Goal: Information Seeking & Learning: Learn about a topic

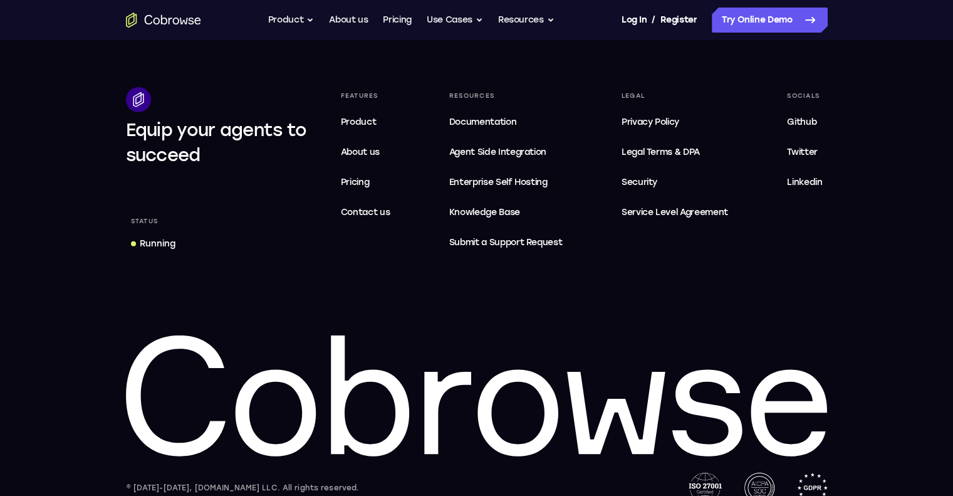
scroll to position [3860, 0]
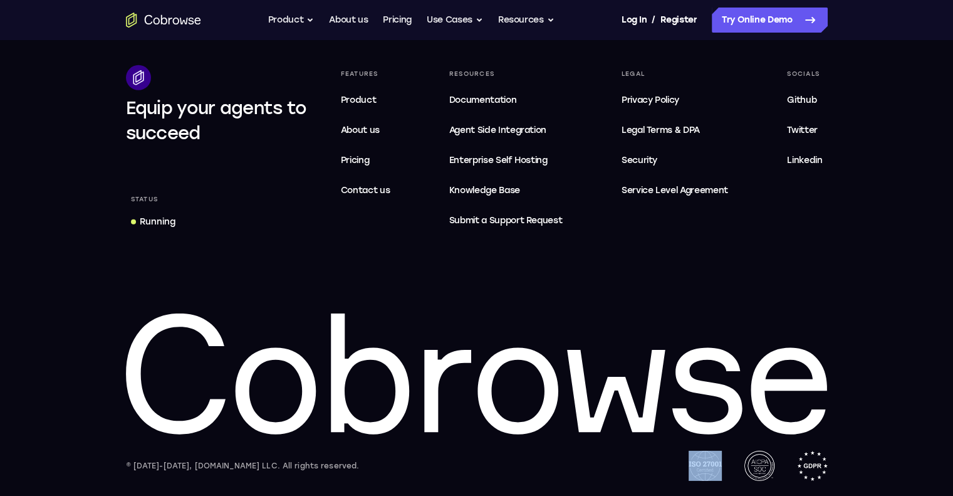
drag, startPoint x: 687, startPoint y: 464, endPoint x: 734, endPoint y: 464, distance: 47.6
click at [734, 464] on div "© [DATE]-[DATE], [DOMAIN_NAME] LLC. All rights reserved." at bounding box center [477, 465] width 702 height 30
click at [870, 453] on div "Equip your agents to succeed Status Running Features Product About us Pricing C…" at bounding box center [477, 272] width 802 height 415
click at [502, 102] on span "Documentation" at bounding box center [482, 100] width 67 height 11
click at [648, 162] on span "Security" at bounding box center [640, 160] width 36 height 11
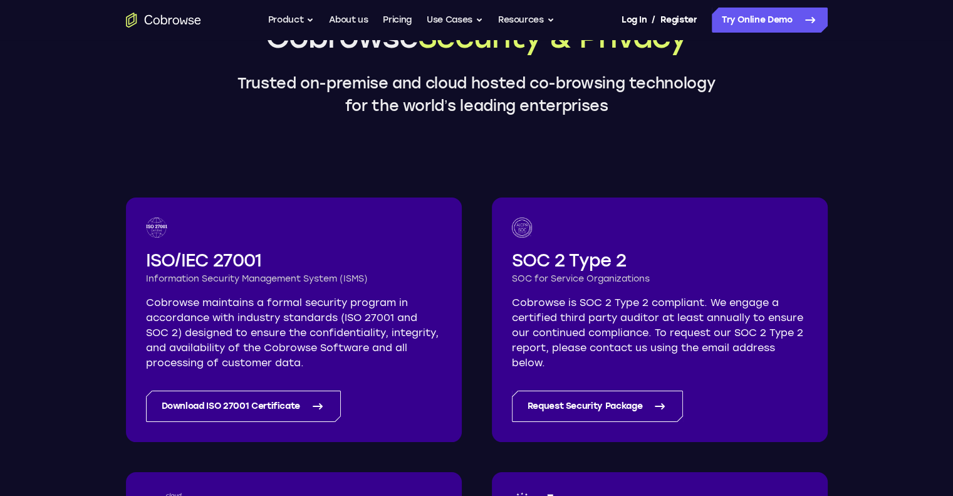
scroll to position [125, 0]
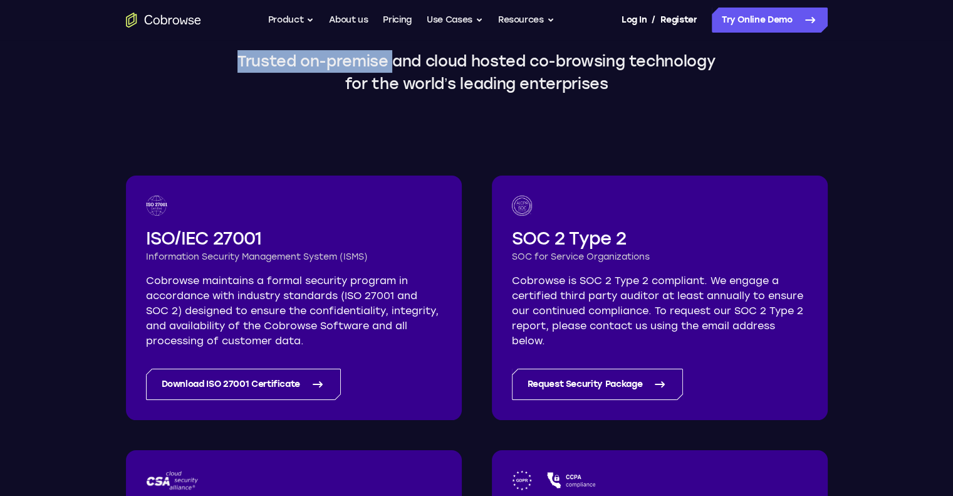
drag, startPoint x: 241, startPoint y: 63, endPoint x: 392, endPoint y: 65, distance: 151.0
click at [392, 65] on p "Trusted on-premise and cloud hosted co-browsing technology for the world’s lead…" at bounding box center [476, 72] width 501 height 45
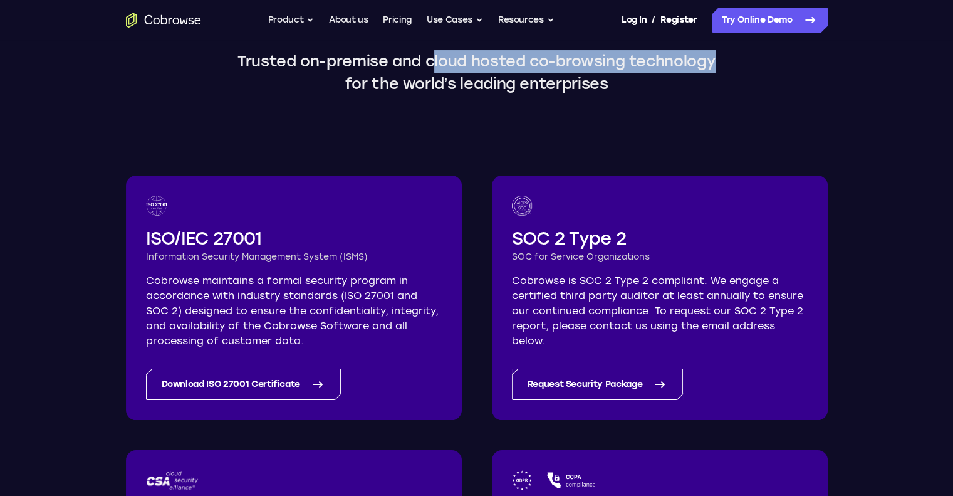
drag, startPoint x: 434, startPoint y: 63, endPoint x: 724, endPoint y: 62, distance: 290.7
click at [724, 62] on p "Trusted on-premise and cloud hosted co-browsing technology for the world’s lead…" at bounding box center [476, 72] width 501 height 45
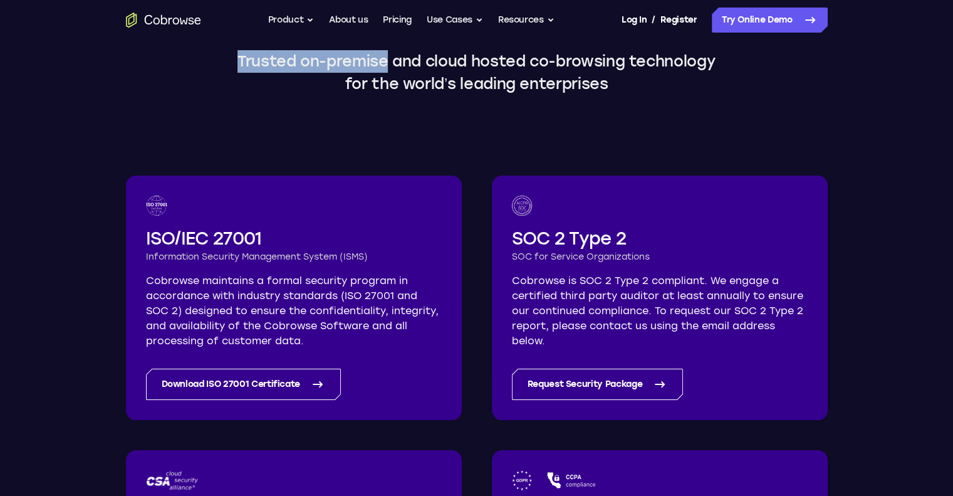
drag, startPoint x: 388, startPoint y: 61, endPoint x: 226, endPoint y: 57, distance: 162.3
click at [226, 57] on p "Trusted on-premise and cloud hosted co-browsing technology for the world’s lead…" at bounding box center [476, 72] width 501 height 45
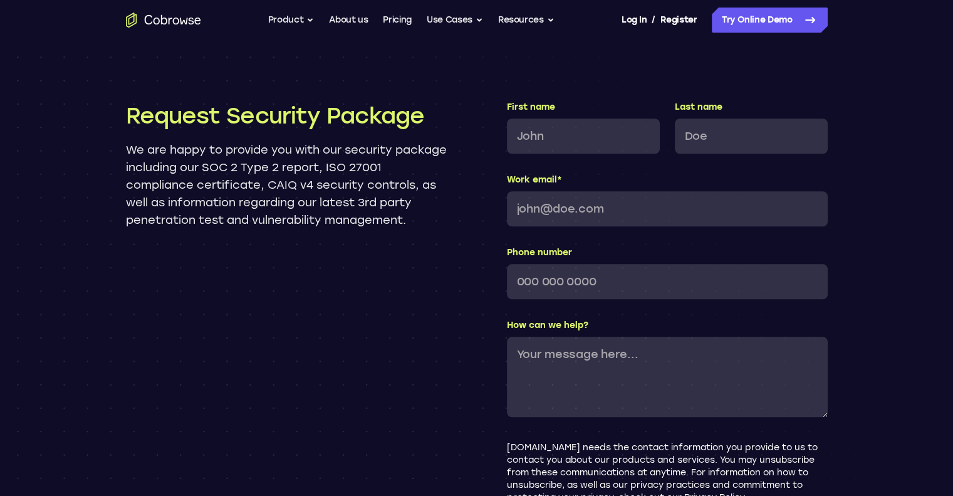
scroll to position [1190, 0]
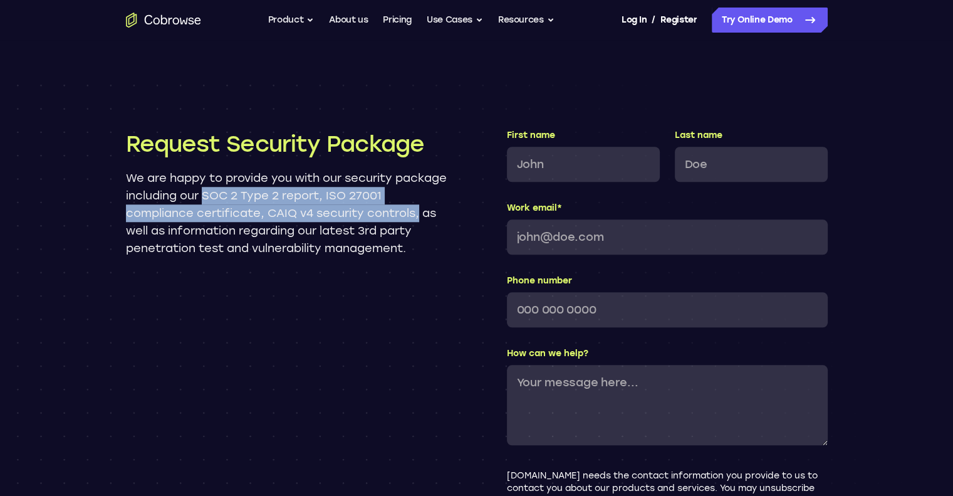
drag, startPoint x: 421, startPoint y: 215, endPoint x: 259, endPoint y: 188, distance: 164.5
click at [259, 188] on p "We are happy to provide you with our security package including our SOC 2 Type …" at bounding box center [286, 213] width 321 height 88
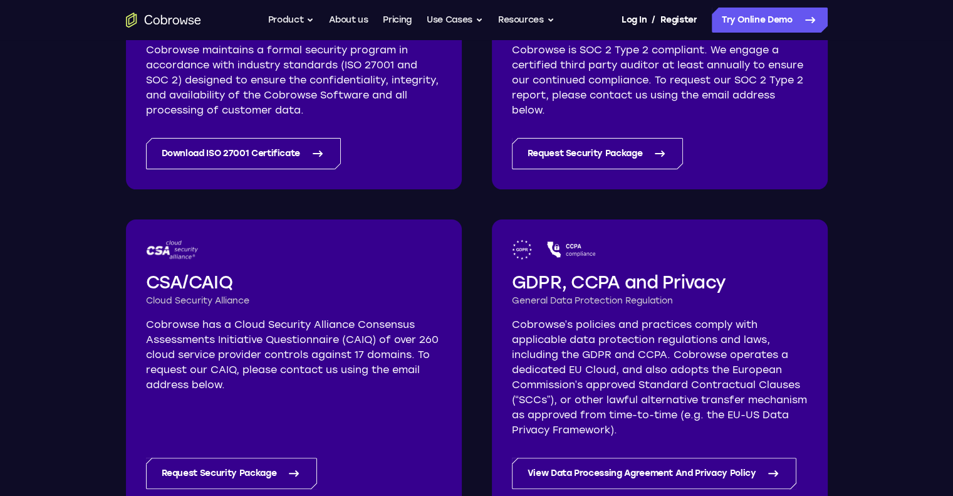
scroll to position [313, 0]
